Goal: Task Accomplishment & Management: Complete application form

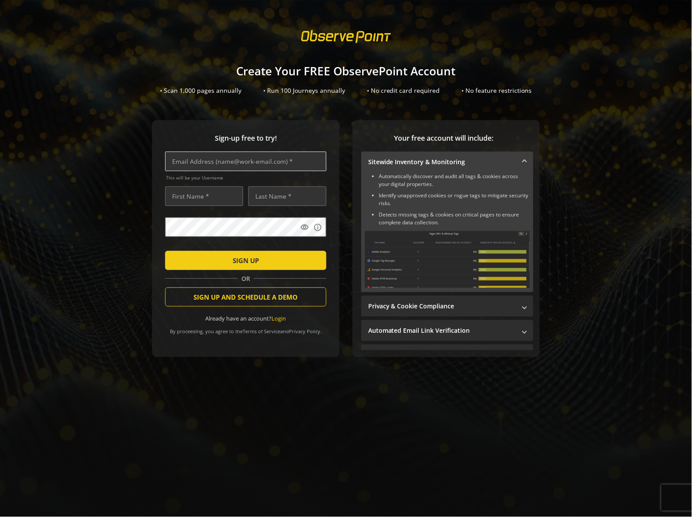
click at [232, 162] on input "text" at bounding box center [245, 162] width 161 height 20
paste input "[EMAIL_ADDRESS][DOMAIN_NAME]"
type input "[EMAIL_ADDRESS][DOMAIN_NAME]"
click at [199, 200] on input "text" at bounding box center [204, 197] width 78 height 20
type input "Amer"
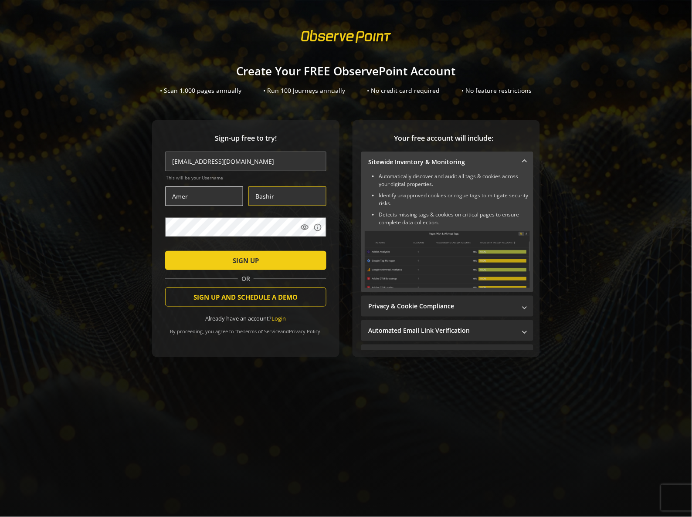
type input "Bashir"
click at [115, 231] on div "Sign-up free to try! [PERSON_NAME][EMAIL_ADDRESS][DOMAIN_NAME] This will be you…" at bounding box center [345, 256] width 671 height 272
click at [199, 260] on span "submit" at bounding box center [245, 260] width 161 height 21
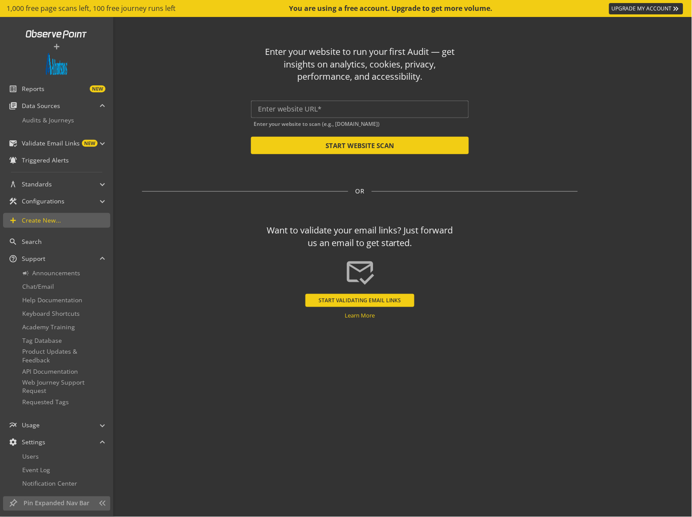
click at [60, 68] on img at bounding box center [57, 64] width 22 height 22
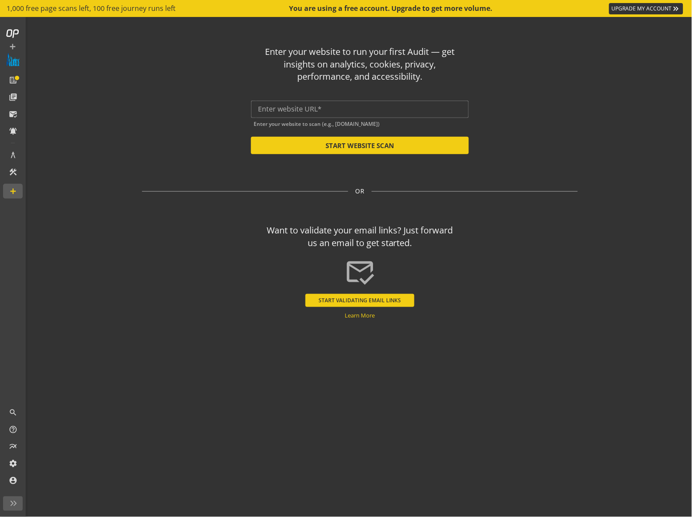
click at [139, 307] on div "Enter your website to run your first Audit — get insights on analytics, cookies…" at bounding box center [360, 247] width 510 height 461
